Goal: Information Seeking & Learning: Compare options

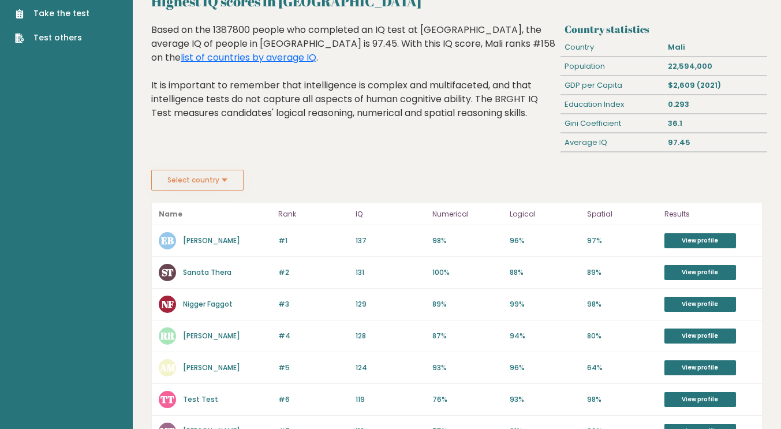
scroll to position [44, 0]
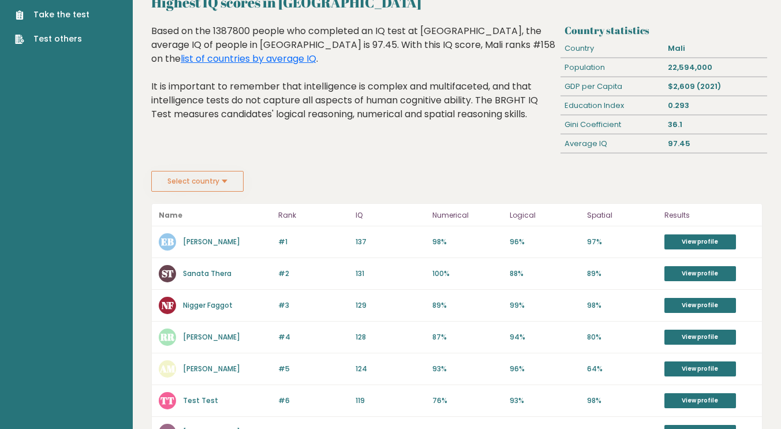
click at [224, 181] on button "Select country" at bounding box center [197, 181] width 92 height 21
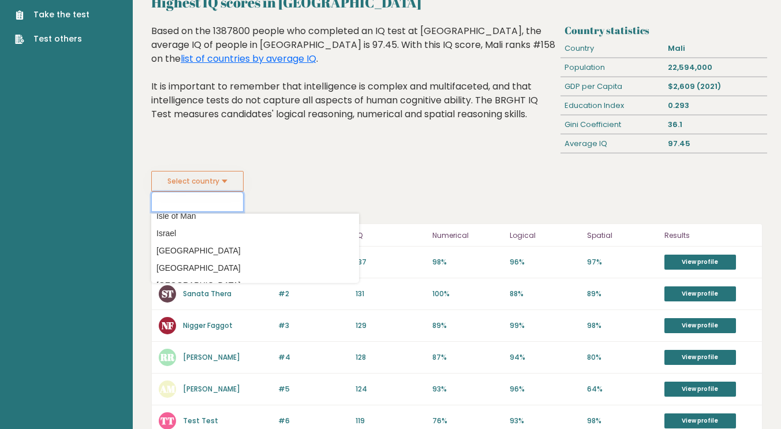
scroll to position [1857, 0]
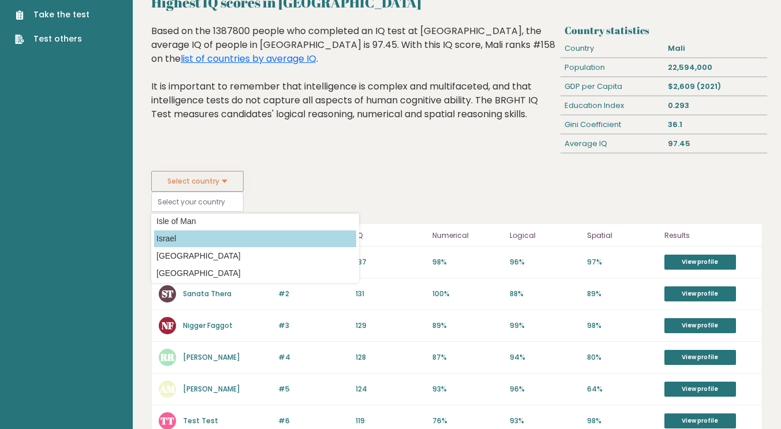
click at [179, 238] on option "Israel" at bounding box center [255, 238] width 202 height 17
type input "Israel"
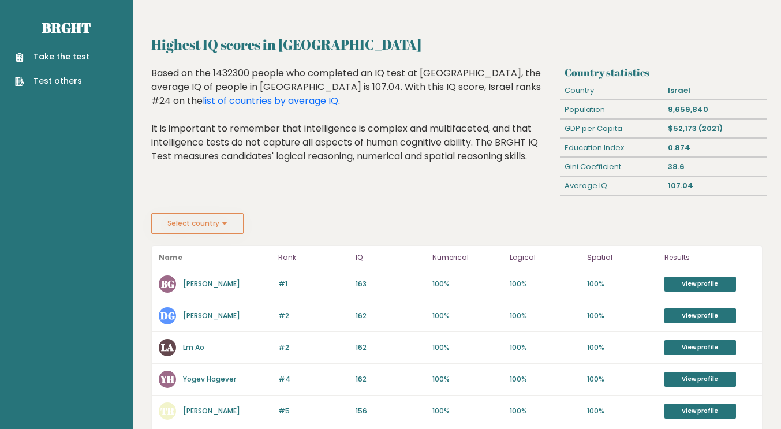
scroll to position [1, 0]
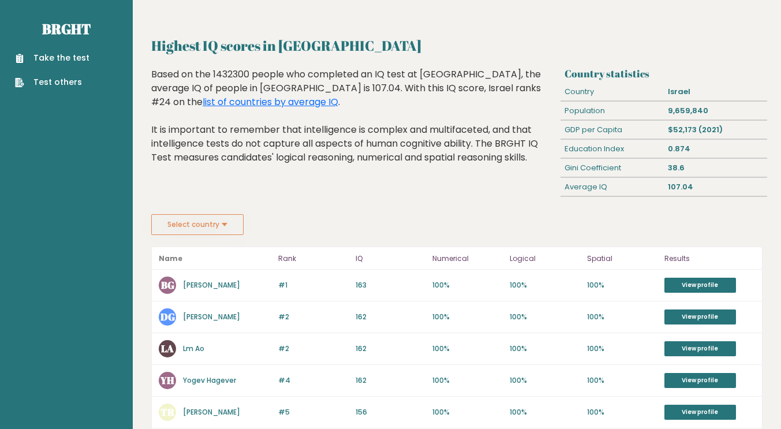
click at [224, 224] on button "Select country" at bounding box center [197, 224] width 92 height 21
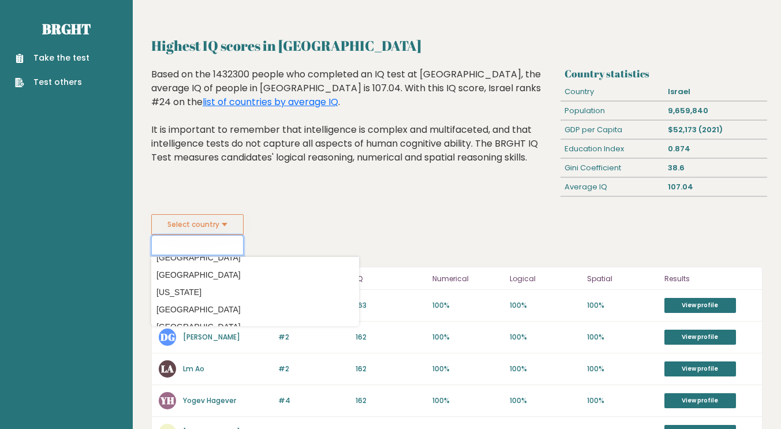
scroll to position [1390, 0]
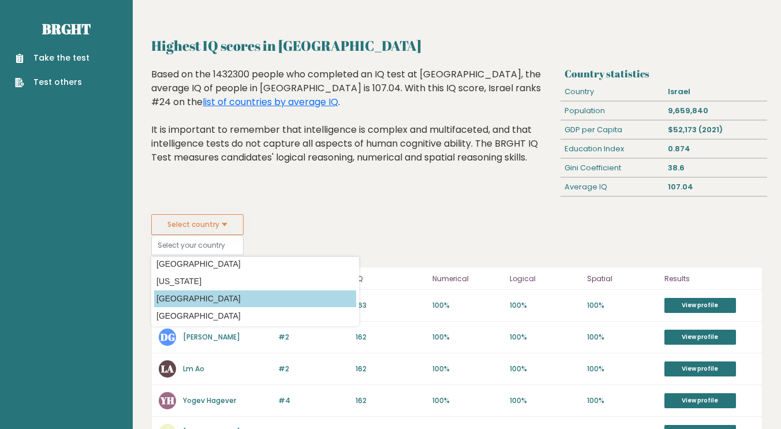
click at [193, 298] on option "[GEOGRAPHIC_DATA]" at bounding box center [255, 298] width 202 height 17
type input "[GEOGRAPHIC_DATA]"
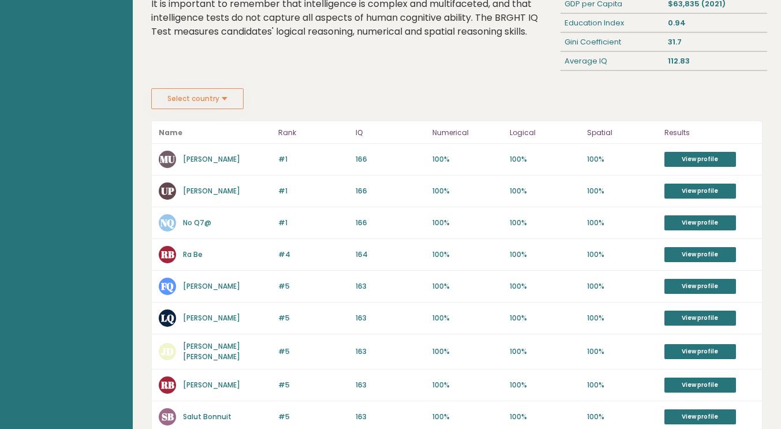
scroll to position [126, 0]
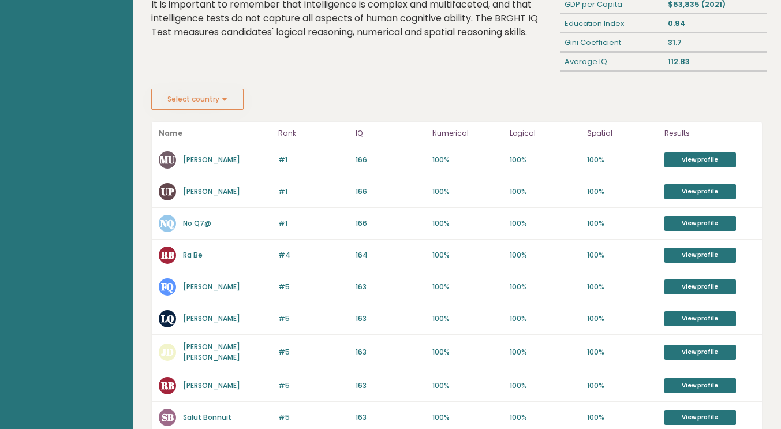
click at [224, 99] on button "Select country" at bounding box center [197, 99] width 92 height 21
